Goal: Use online tool/utility: Utilize a website feature to perform a specific function

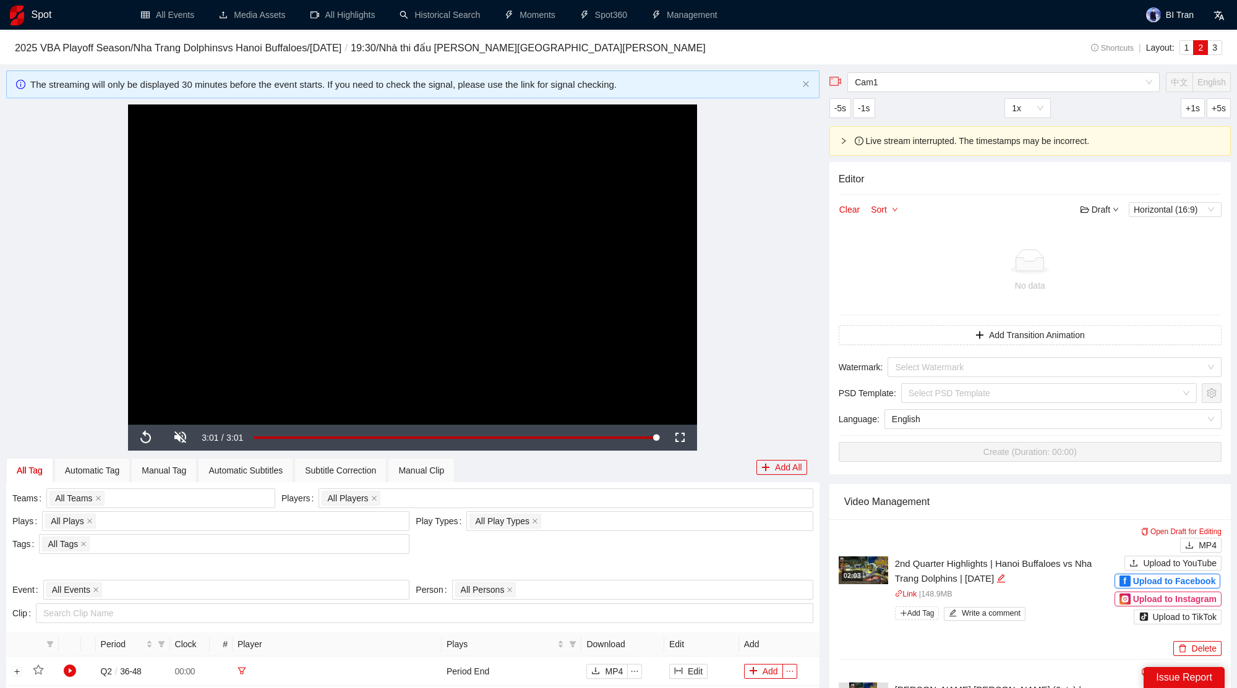
click at [936, 93] on div "Cam1 中文 English -5s -1s 1x +1s +5s" at bounding box center [1029, 99] width 401 height 56
click at [927, 85] on span "Cam1" at bounding box center [1004, 82] width 298 height 19
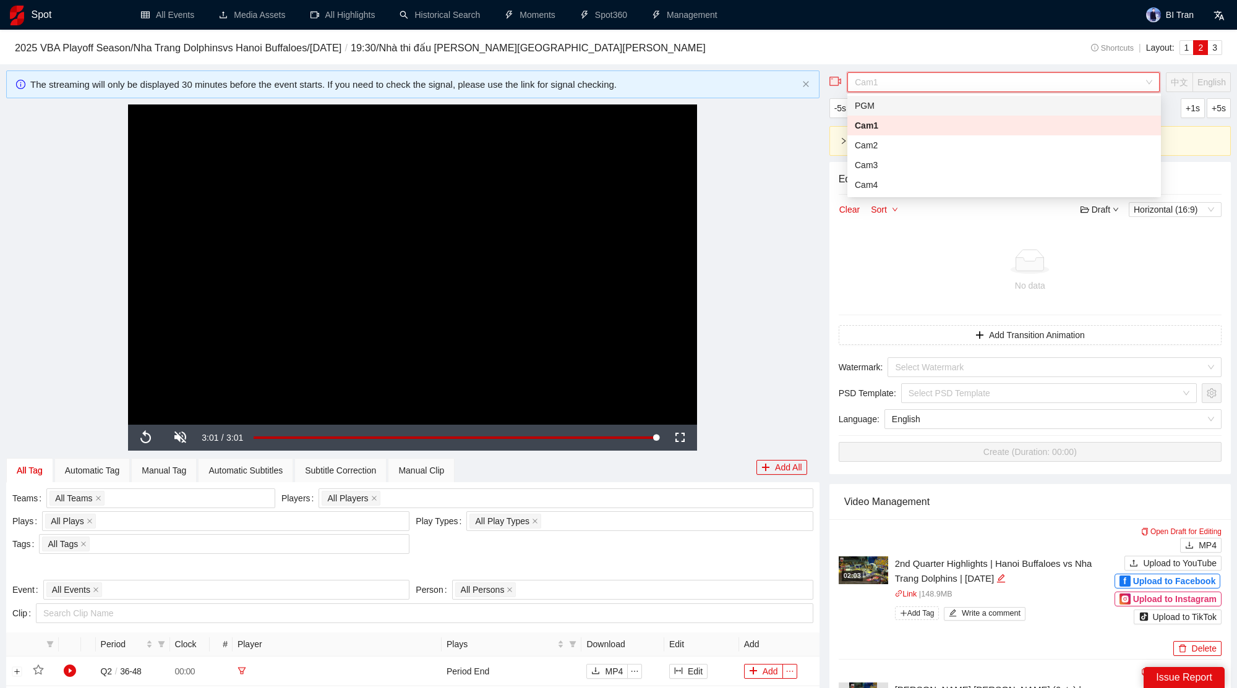
click at [898, 113] on div "PGM" at bounding box center [1004, 106] width 314 height 20
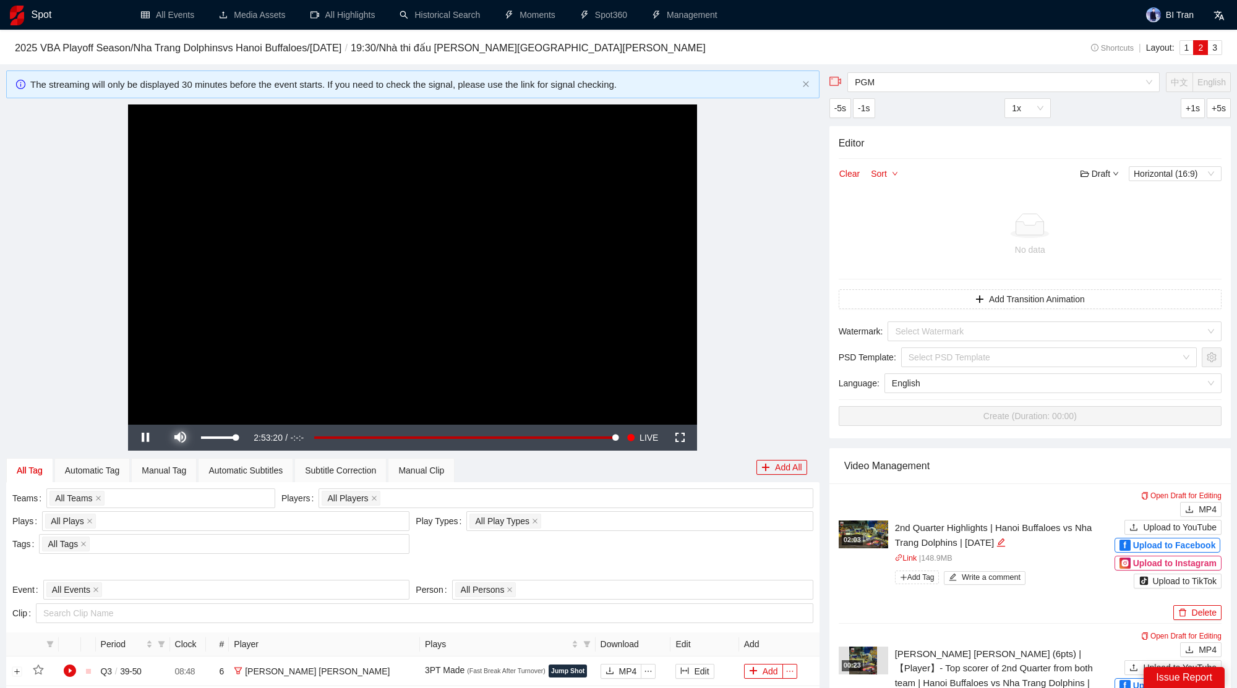
click at [184, 438] on span "Video Player" at bounding box center [180, 438] width 35 height 0
